Goal: Transaction & Acquisition: Purchase product/service

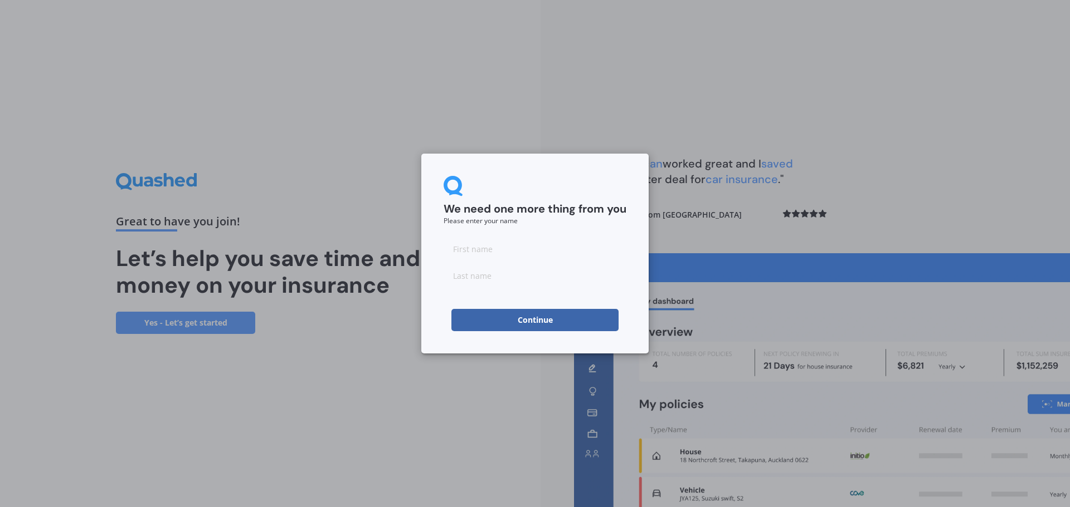
click at [494, 248] on input at bounding box center [534, 249] width 183 height 22
type input "[PERSON_NAME]"
type input "Frei"
drag, startPoint x: 440, startPoint y: 297, endPoint x: 447, endPoint y: 303, distance: 9.1
click at [440, 297] on div "We need one more thing from you Please enter your name [PERSON_NAME] Continue" at bounding box center [534, 254] width 227 height 200
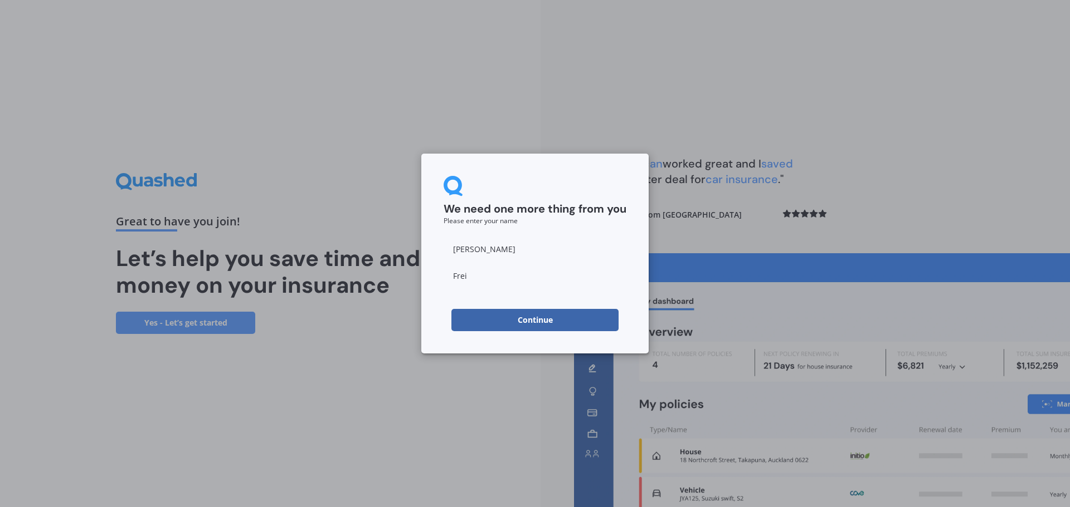
click at [501, 318] on button "Continue" at bounding box center [534, 320] width 167 height 22
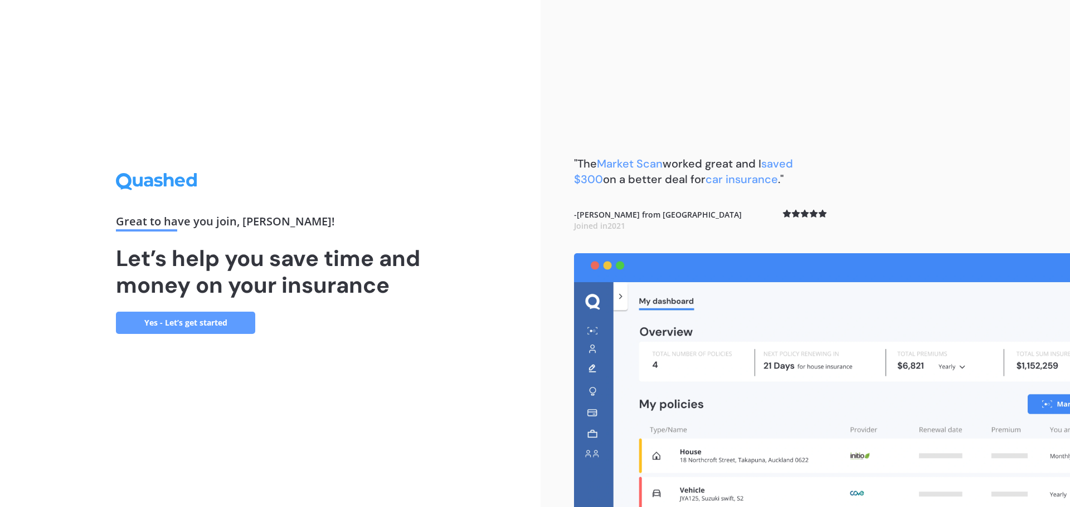
click at [196, 319] on link "Yes - Let’s get started" at bounding box center [185, 323] width 139 height 22
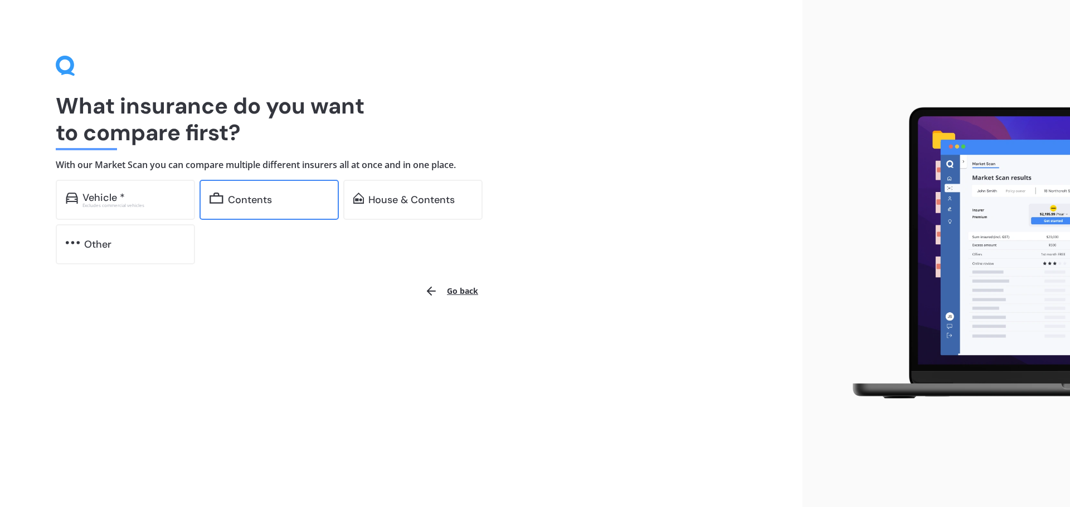
click at [258, 197] on div "Contents" at bounding box center [250, 199] width 44 height 11
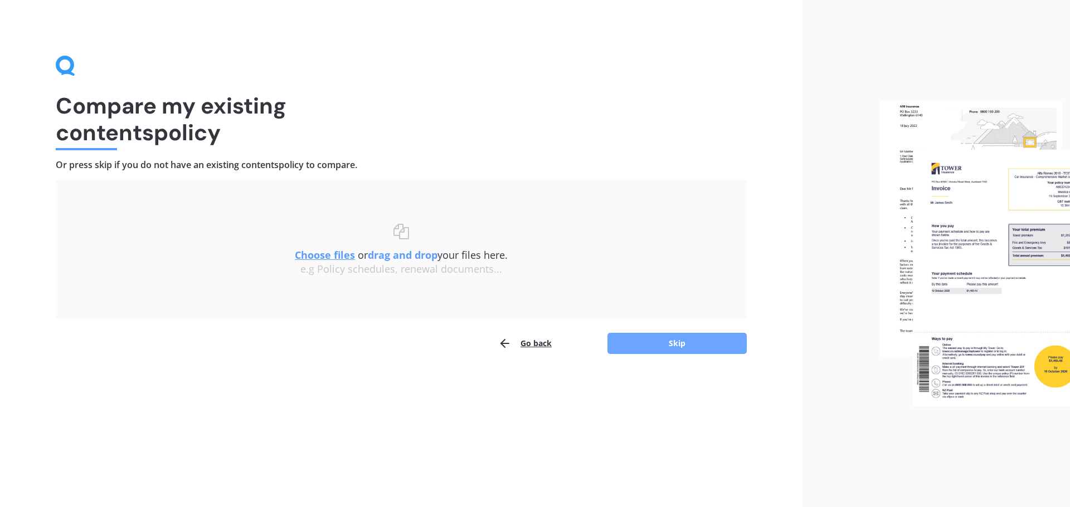
click at [681, 341] on button "Skip" at bounding box center [676, 343] width 139 height 21
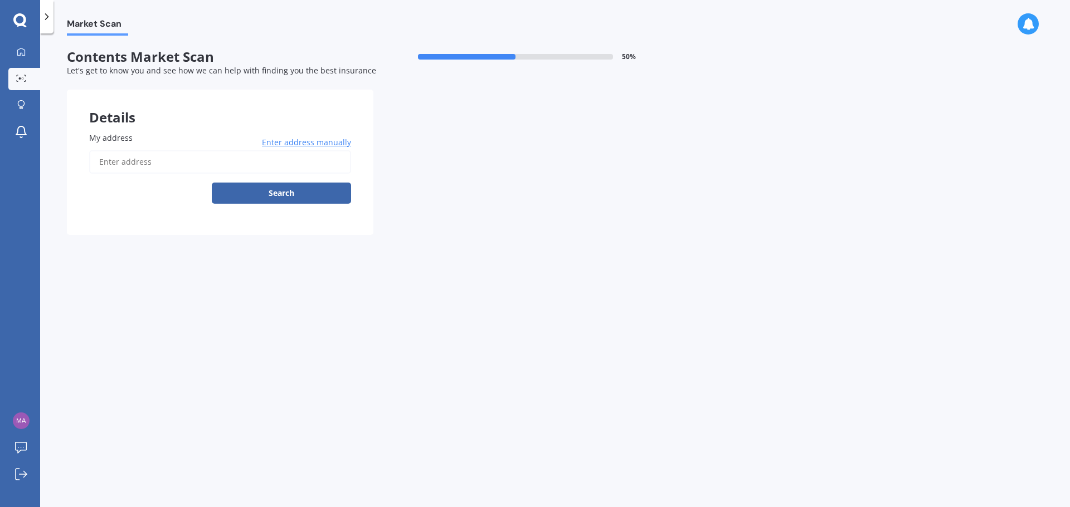
click at [259, 160] on input "My address" at bounding box center [220, 161] width 262 height 23
type input "[STREET_ADDRESS]"
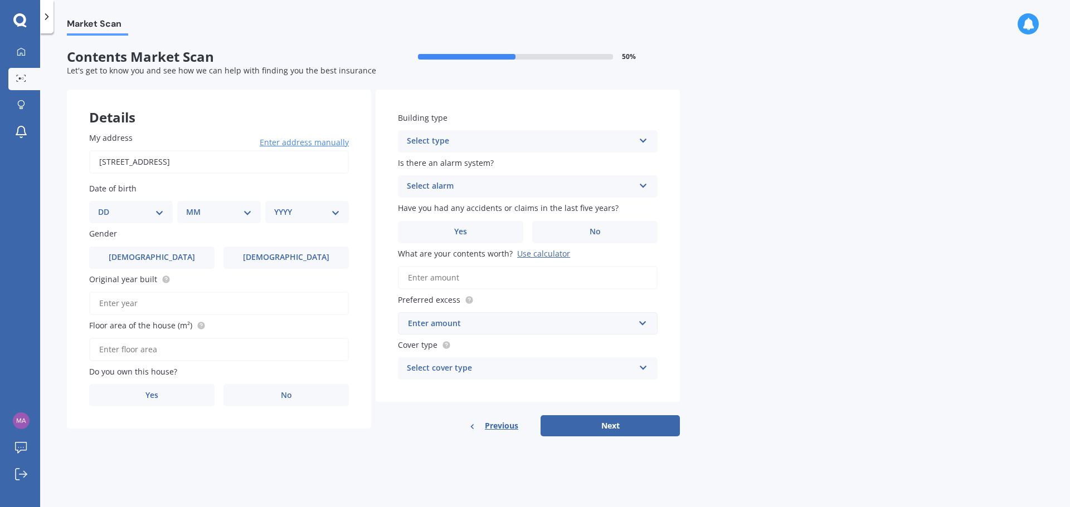
click at [157, 209] on select "DD 01 02 03 04 05 06 07 08 09 10 11 12 13 14 15 16 17 18 19 20 21 22 23 24 25 2…" at bounding box center [131, 212] width 66 height 12
click at [107, 206] on select "DD 01 02 03 04 05 06 07 08 09 10 11 12 13 14 15 16 17 18 19 20 21 22 23 24 25 2…" at bounding box center [131, 212] width 66 height 12
click at [165, 209] on select "DD 01 02 03 04 05 06 07 08 09 10 11 12 13 14 15 16 17 18 19 20 21 22 23 24 25 2…" at bounding box center [137, 212] width 61 height 12
select select "21"
click at [107, 206] on select "DD 01 02 03 04 05 06 07 08 09 10 11 12 13 14 15 16 17 18 19 20 21 22 23 24 25 2…" at bounding box center [137, 212] width 61 height 12
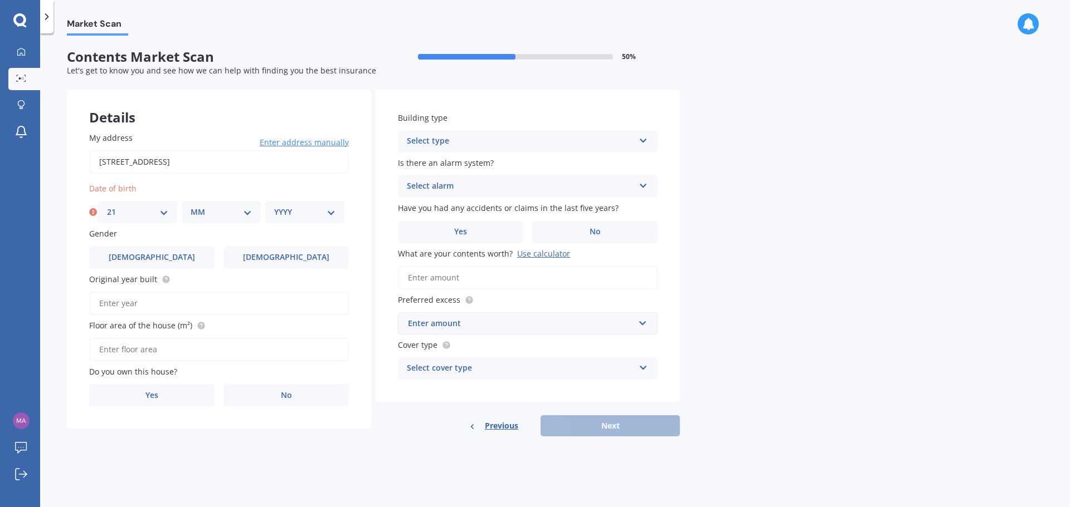
click at [232, 217] on select "MM 01 02 03 04 05 06 07 08 09 10 11 12" at bounding box center [221, 212] width 61 height 12
select select "03"
click at [191, 206] on select "MM 01 02 03 04 05 06 07 08 09 10 11 12" at bounding box center [221, 212] width 61 height 12
click at [288, 214] on select "YYYY 2009 2008 2007 2006 2005 2004 2003 2002 2001 2000 1999 1998 1997 1996 1995…" at bounding box center [304, 212] width 61 height 12
select select "1983"
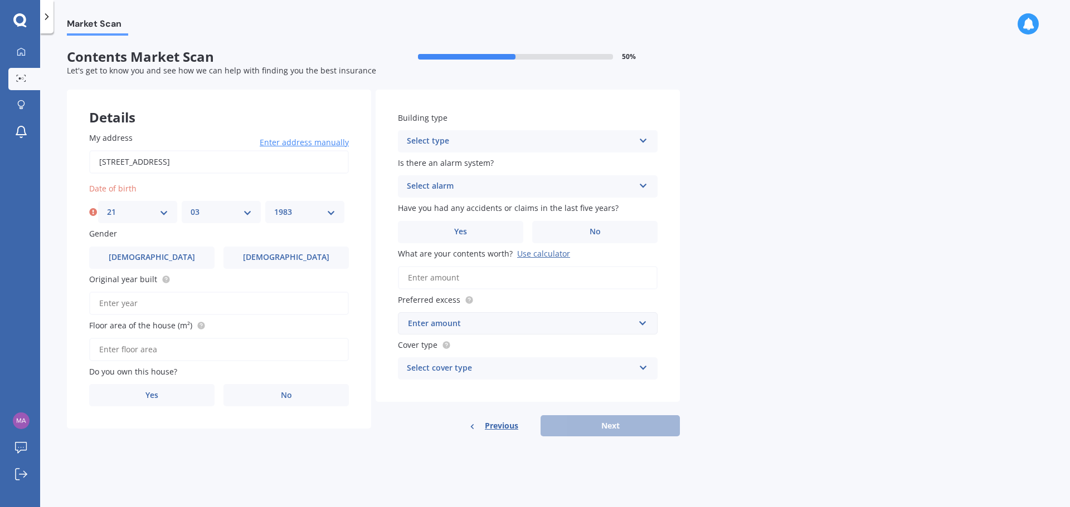
click at [274, 206] on select "YYYY 2009 2008 2007 2006 2005 2004 2003 2002 2001 2000 1999 1998 1997 1996 1995…" at bounding box center [304, 212] width 61 height 12
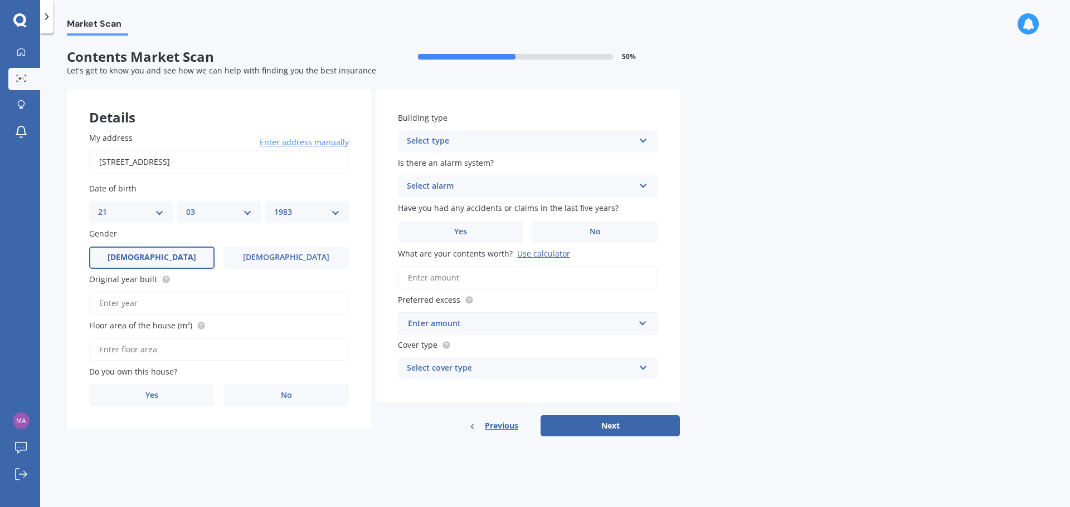
click at [177, 258] on label "[DEMOGRAPHIC_DATA]" at bounding box center [151, 258] width 125 height 22
click at [0, 0] on input "[DEMOGRAPHIC_DATA]" at bounding box center [0, 0] width 0 height 0
click at [162, 307] on input "Original year built" at bounding box center [219, 303] width 260 height 23
click at [270, 391] on label "No" at bounding box center [285, 395] width 125 height 22
click at [0, 0] on input "No" at bounding box center [0, 0] width 0 height 0
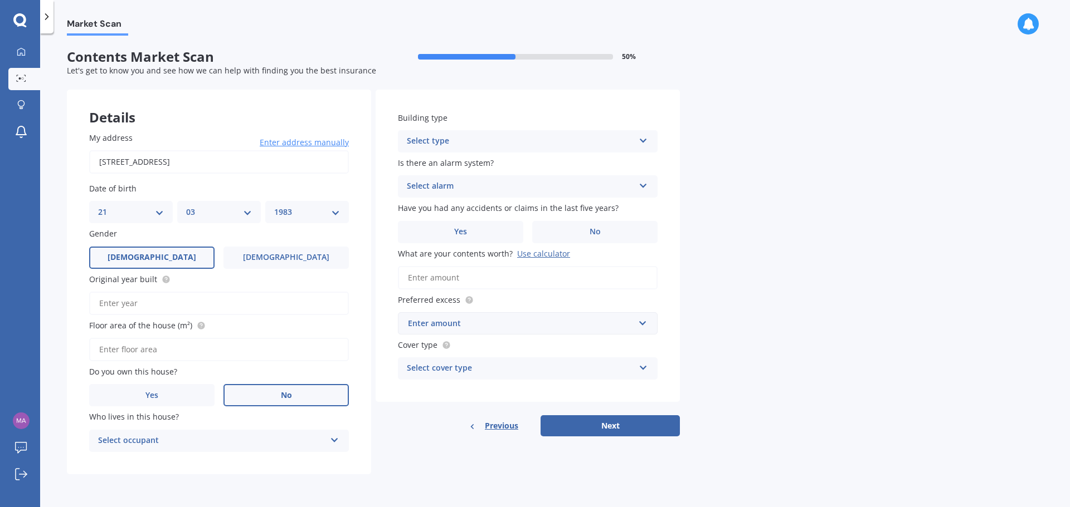
click at [188, 443] on div "Select occupant" at bounding box center [211, 440] width 227 height 13
click at [170, 440] on div "Tenant" at bounding box center [211, 440] width 227 height 13
click at [194, 442] on div "Select occupant" at bounding box center [214, 441] width 222 height 12
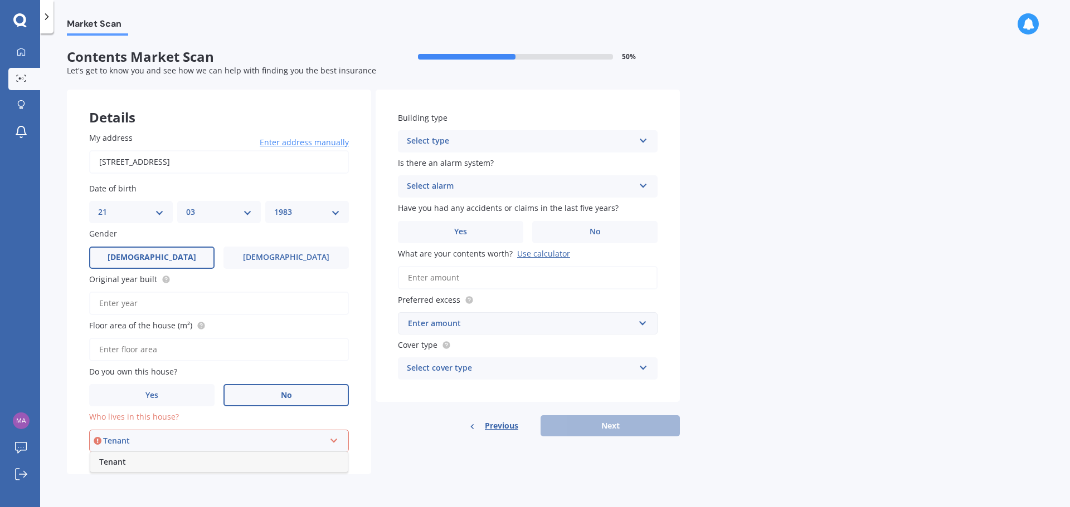
click at [173, 462] on div "Tenant" at bounding box center [218, 462] width 257 height 20
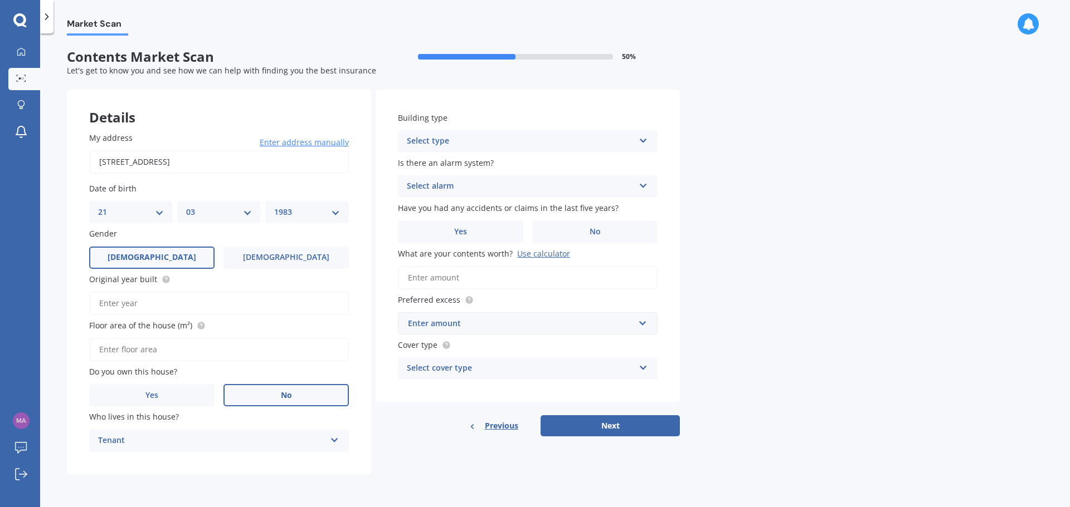
click at [153, 351] on input "Floor area of the house (m²)" at bounding box center [219, 349] width 260 height 23
click at [441, 136] on div "Select type" at bounding box center [520, 141] width 227 height 13
click at [432, 164] on span "Freestanding" at bounding box center [432, 163] width 50 height 11
click at [432, 182] on div "Select alarm" at bounding box center [520, 186] width 227 height 13
click at [416, 245] on span "No" at bounding box center [412, 248] width 11 height 11
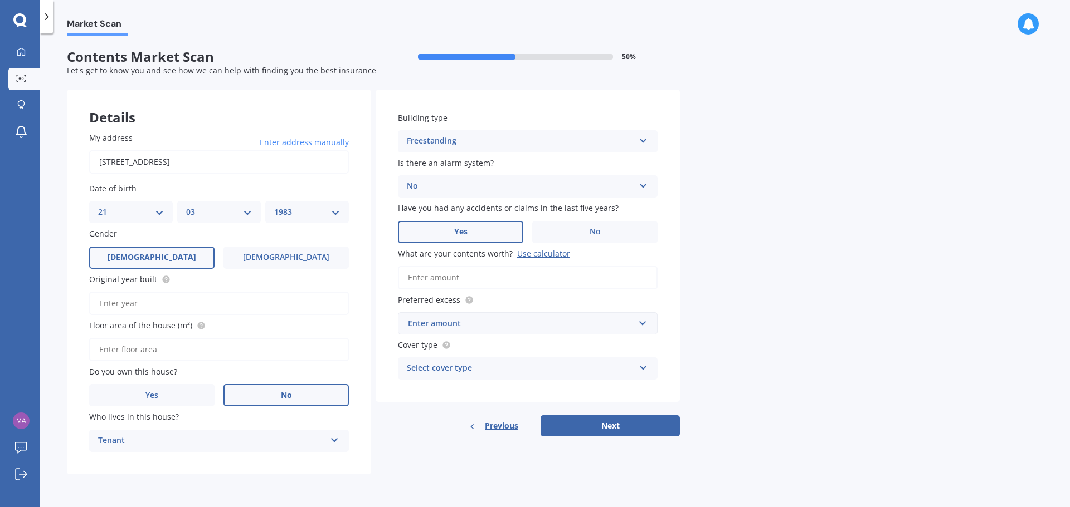
click at [489, 230] on label "Yes" at bounding box center [460, 232] width 125 height 22
click at [0, 0] on input "Yes" at bounding box center [0, 0] width 0 height 0
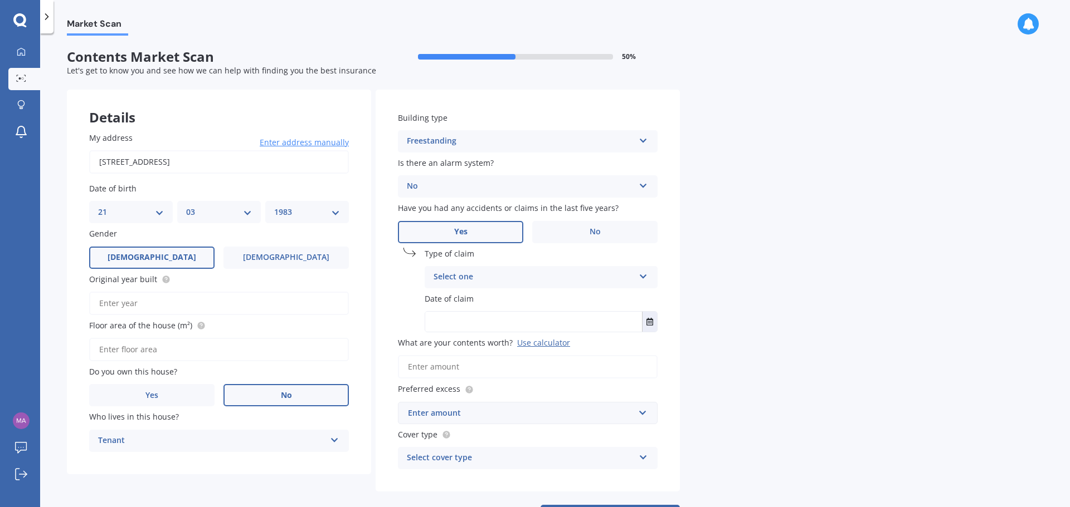
click at [485, 268] on div "Select one Accidental damage Broken glass Earthquake Fire Flood Fusion Gradual …" at bounding box center [540, 277] width 233 height 22
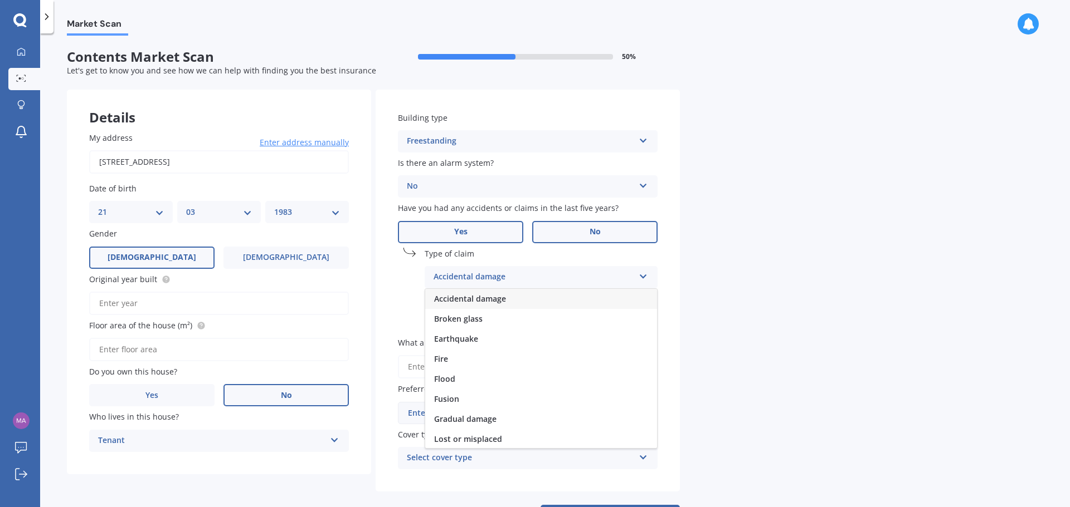
click at [589, 230] on span "No" at bounding box center [594, 231] width 11 height 9
click at [0, 0] on input "No" at bounding box center [0, 0] width 0 height 0
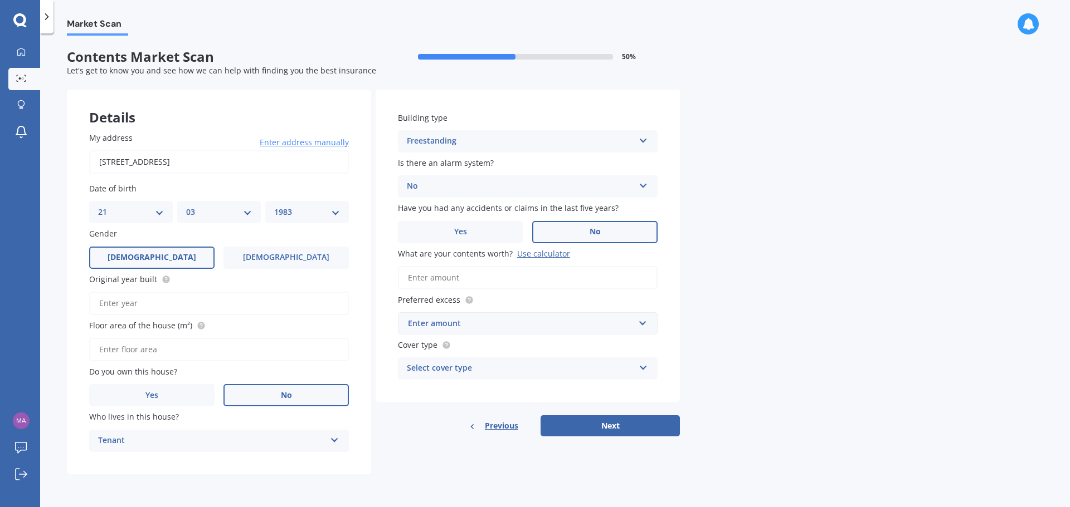
click at [480, 279] on input "What are your contents worth? Use calculator" at bounding box center [528, 277] width 260 height 23
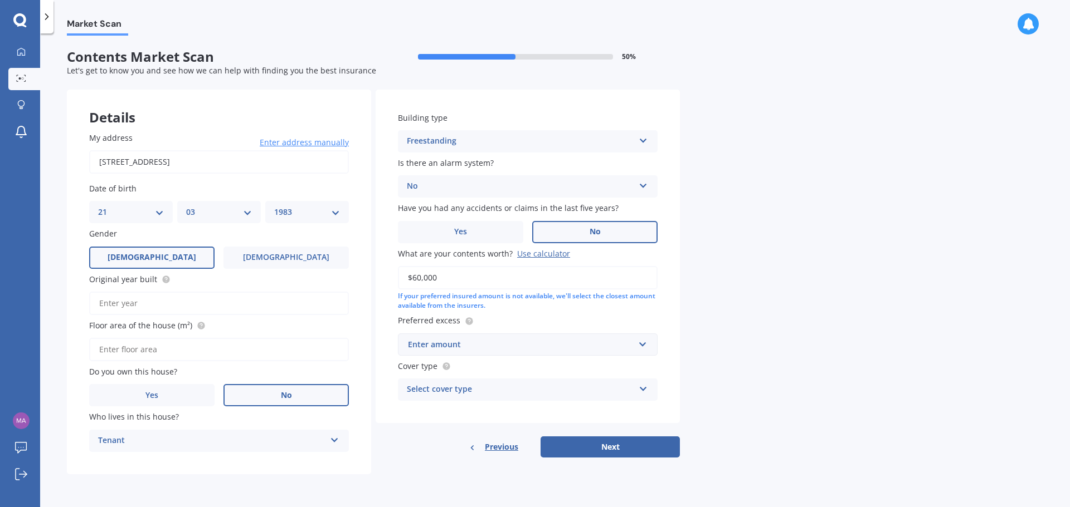
type input "$60,000"
click at [485, 345] on div "Enter amount" at bounding box center [521, 345] width 226 height 12
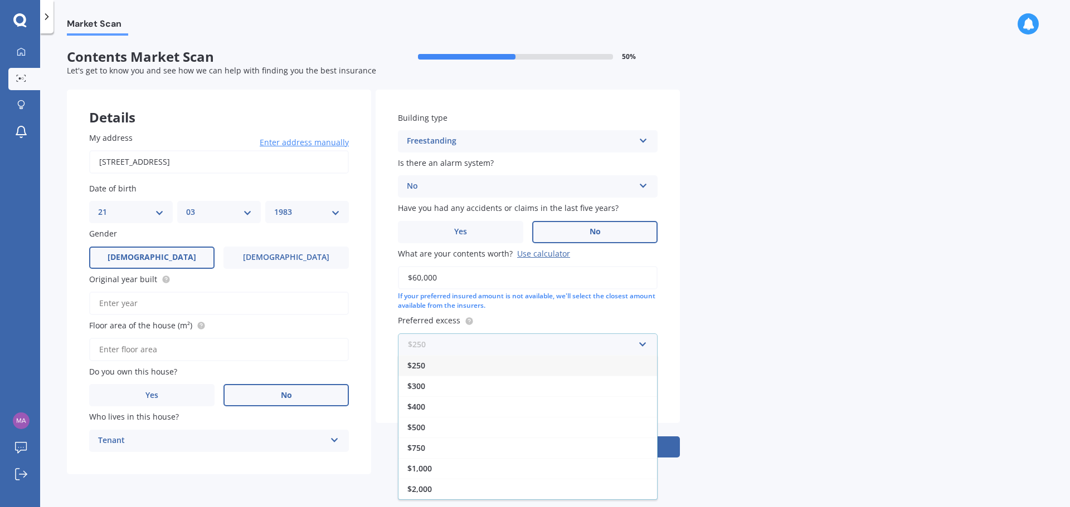
click at [485, 345] on input "text" at bounding box center [524, 344] width 250 height 21
click at [775, 318] on div "Market Scan Contents Market Scan 50 % Let's get to know you and see how we can …" at bounding box center [554, 273] width 1029 height 474
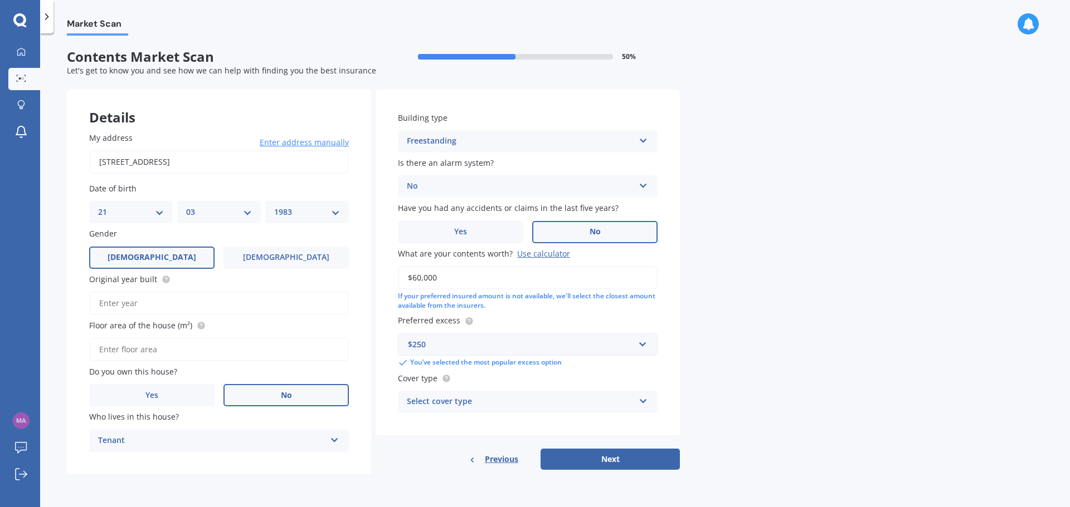
click at [475, 402] on div "Select cover type" at bounding box center [520, 401] width 227 height 13
click at [532, 399] on div "High" at bounding box center [520, 401] width 227 height 13
click at [451, 403] on div "Select cover type" at bounding box center [523, 402] width 222 height 12
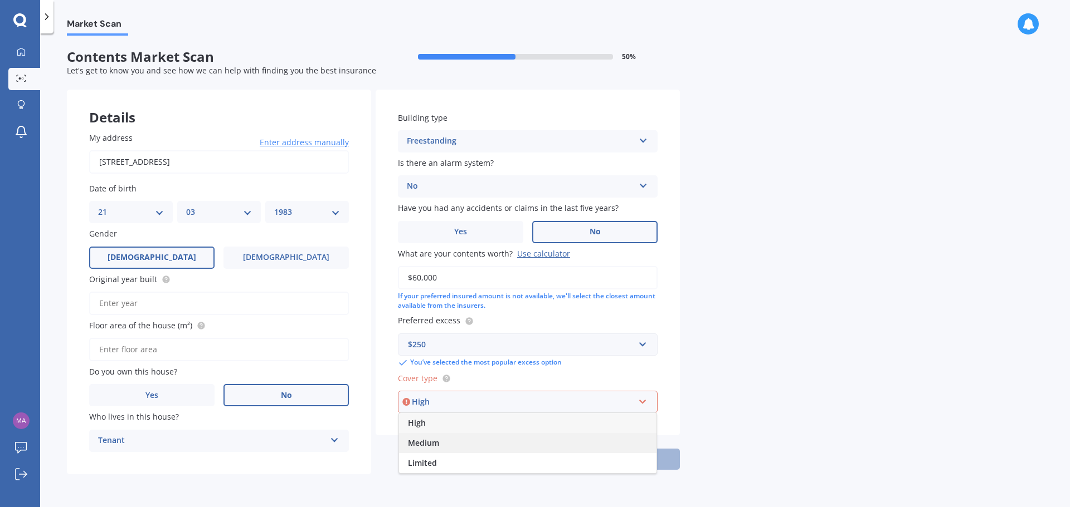
click at [433, 446] on span "Medium" at bounding box center [423, 443] width 31 height 11
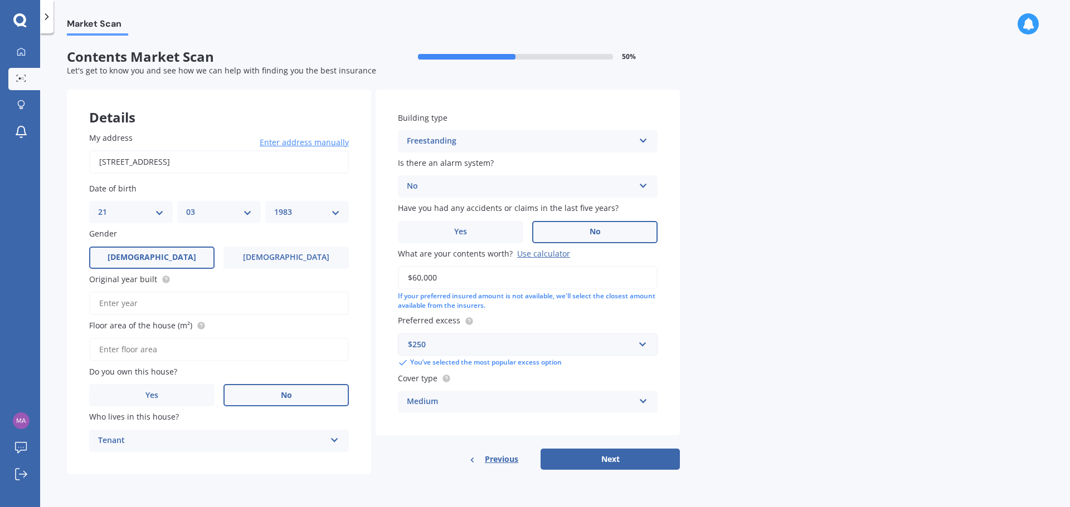
click at [174, 306] on input "Original year built" at bounding box center [219, 303] width 260 height 23
click at [145, 348] on input "Floor area of the house (m²)" at bounding box center [219, 349] width 260 height 23
click at [161, 302] on input "Original year built" at bounding box center [219, 303] width 260 height 23
click at [198, 326] on circle at bounding box center [200, 325] width 7 height 7
click at [168, 351] on input "Floor area of the house (m²)" at bounding box center [219, 349] width 260 height 23
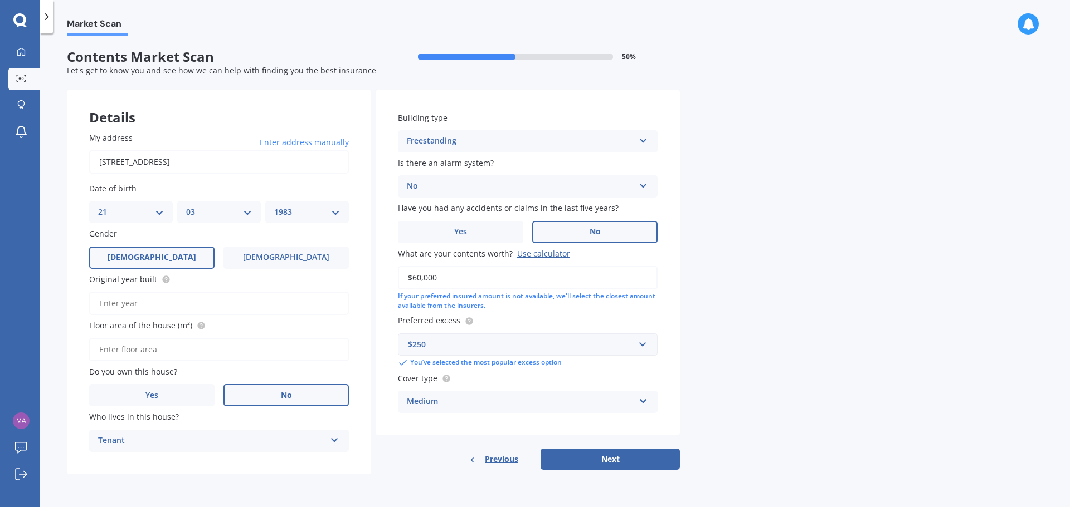
click at [161, 351] on input "Floor area of the house (m²)" at bounding box center [219, 349] width 260 height 23
type input "500"
click at [489, 344] on div "$250" at bounding box center [521, 345] width 226 height 12
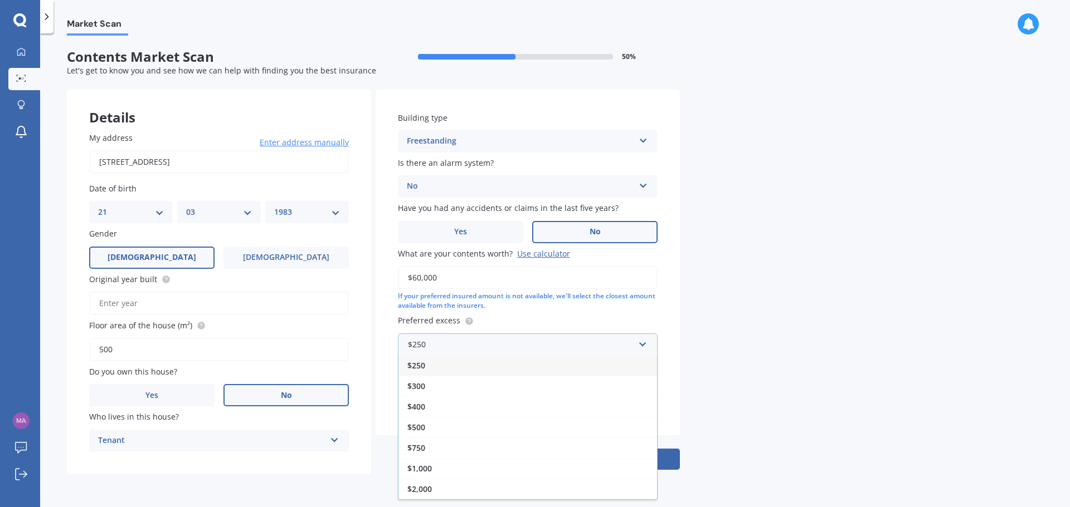
click at [426, 363] on div "$250" at bounding box center [527, 365] width 258 height 21
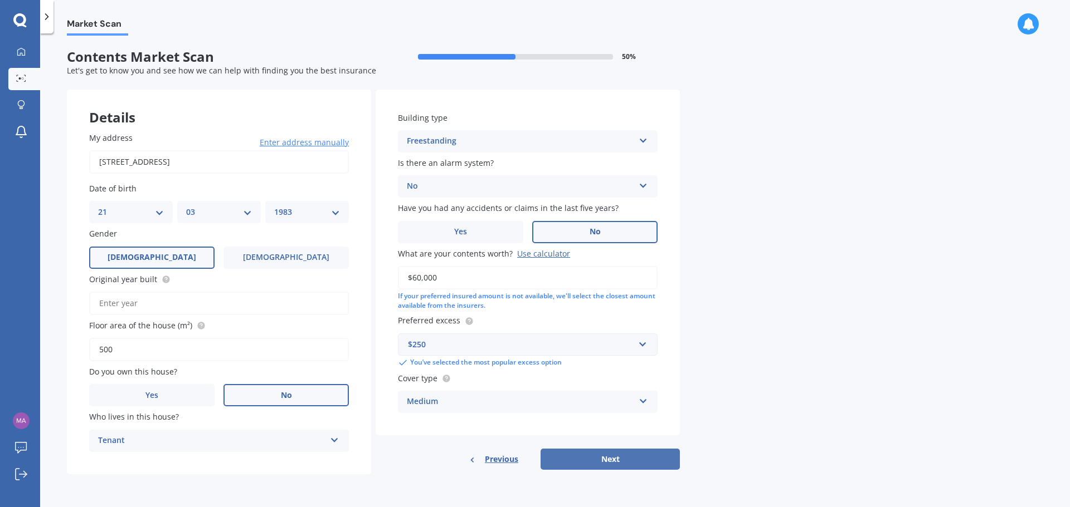
click at [574, 456] on button "Next" at bounding box center [609, 459] width 139 height 21
type input "1980"
click at [635, 458] on button "Next" at bounding box center [609, 459] width 139 height 21
select select "21"
select select "03"
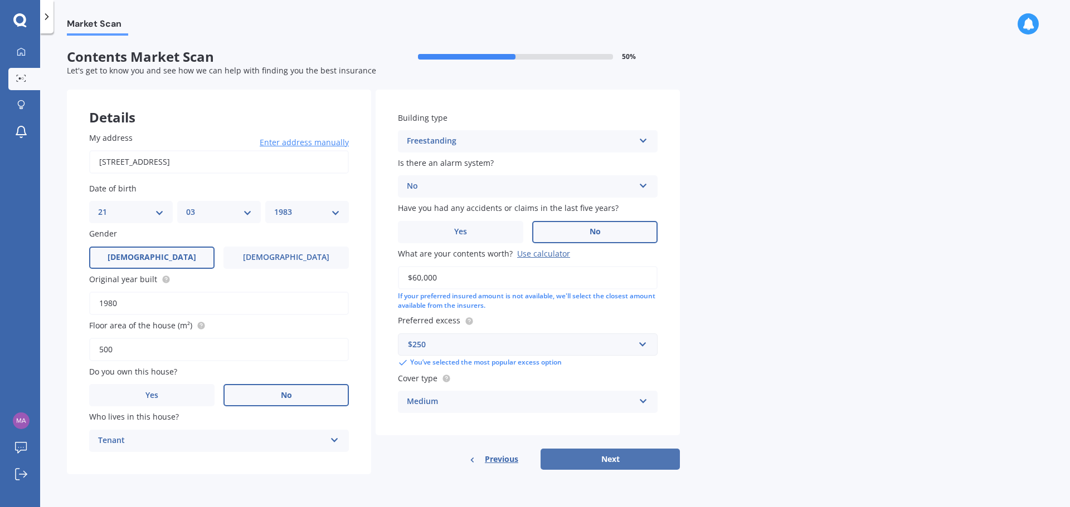
select select "1983"
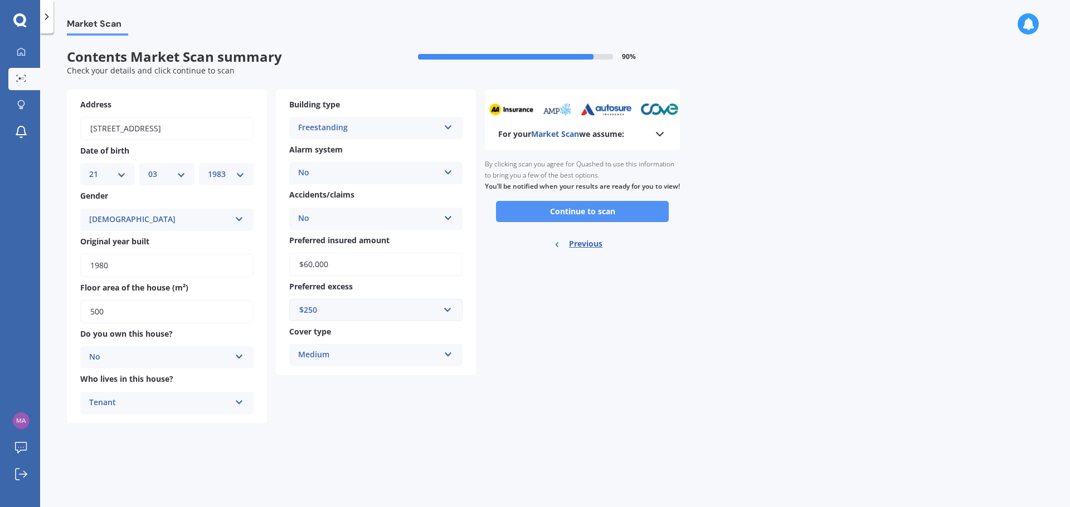
click at [574, 221] on button "Continue to scan" at bounding box center [582, 211] width 173 height 21
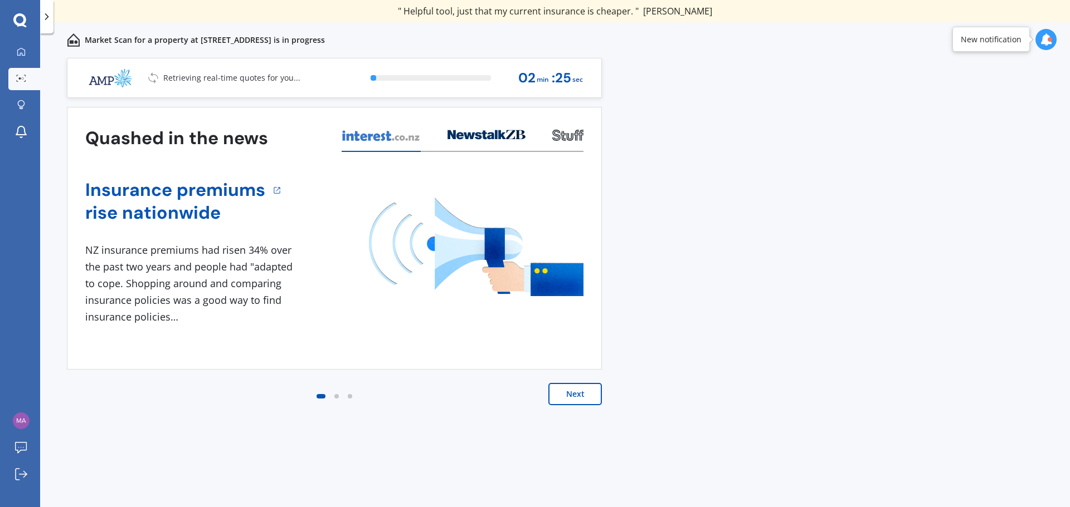
click at [577, 392] on button "Next" at bounding box center [574, 394] width 53 height 22
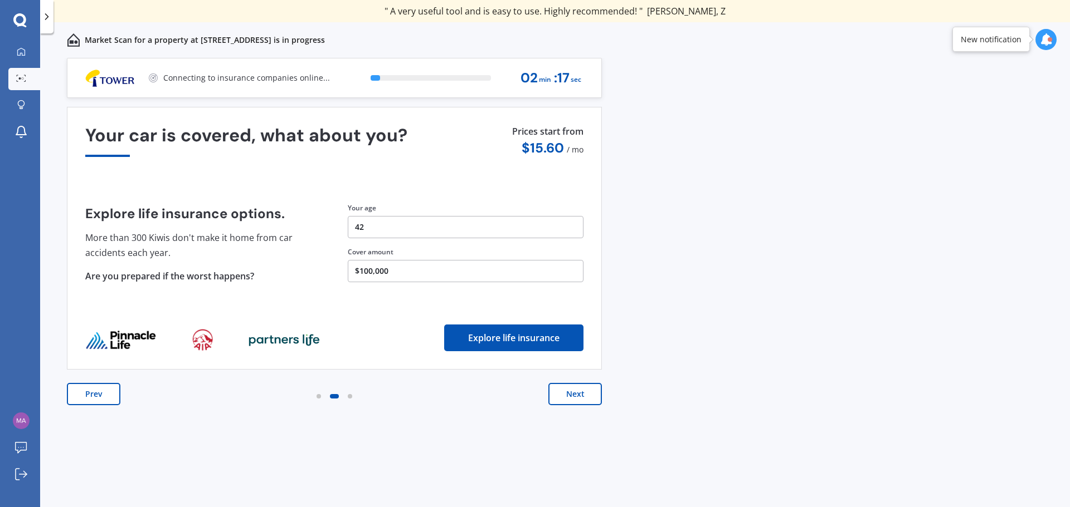
click at [572, 395] on button "Next" at bounding box center [574, 394] width 53 height 22
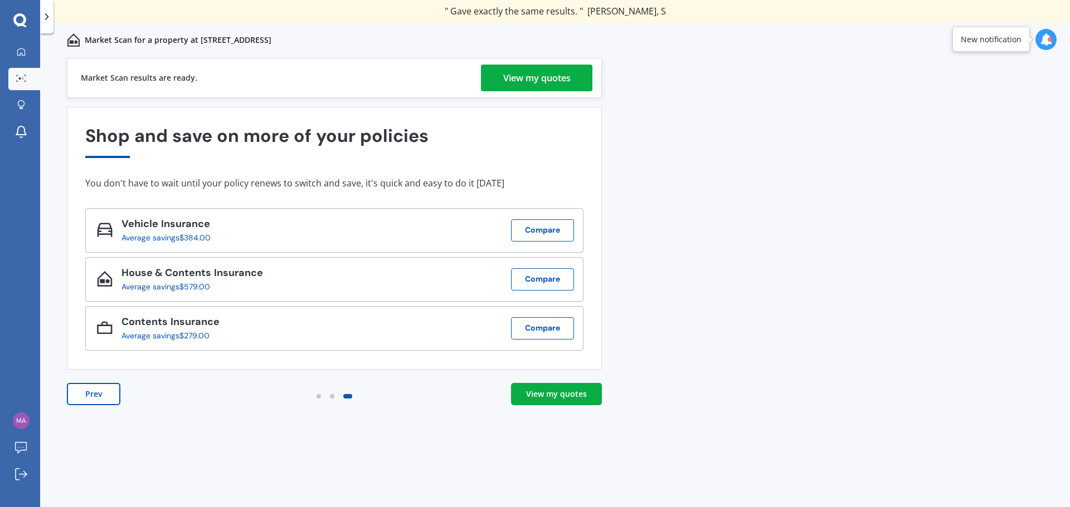
click at [536, 77] on div "View my quotes" at bounding box center [536, 78] width 67 height 27
